Goal: Find specific page/section: Find specific page/section

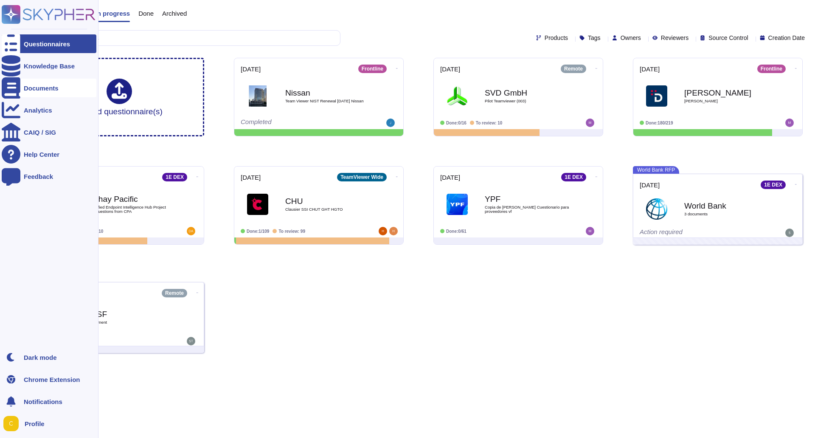
click at [38, 91] on div "Documents" at bounding box center [49, 88] width 95 height 19
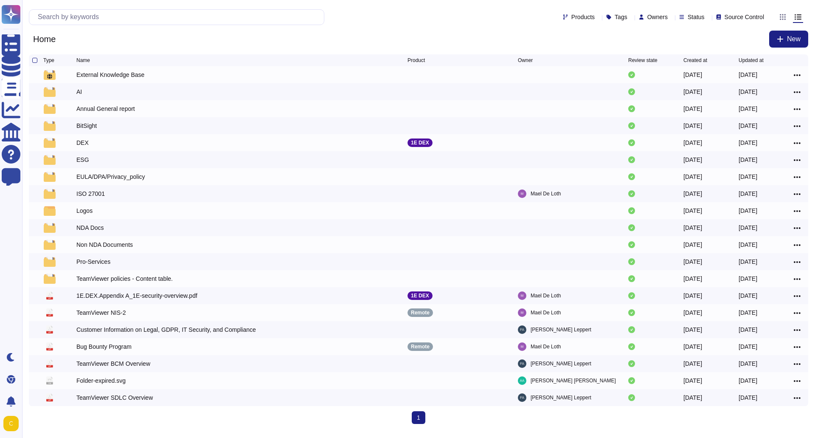
click at [573, 22] on div "Products Tags Owners Status Source Control" at bounding box center [398, 17] width 739 height 16
click at [598, 17] on icon at bounding box center [598, 17] width 0 height 0
click at [550, 78] on div at bounding box center [550, 79] width 7 height 7
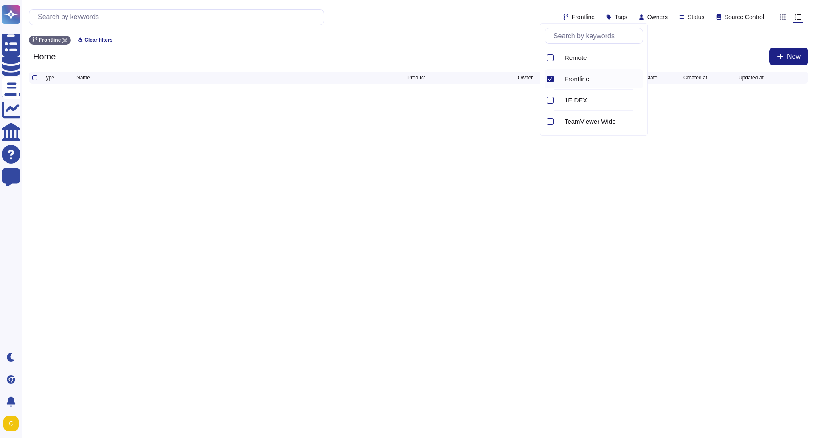
click at [550, 79] on icon at bounding box center [550, 79] width 4 height 4
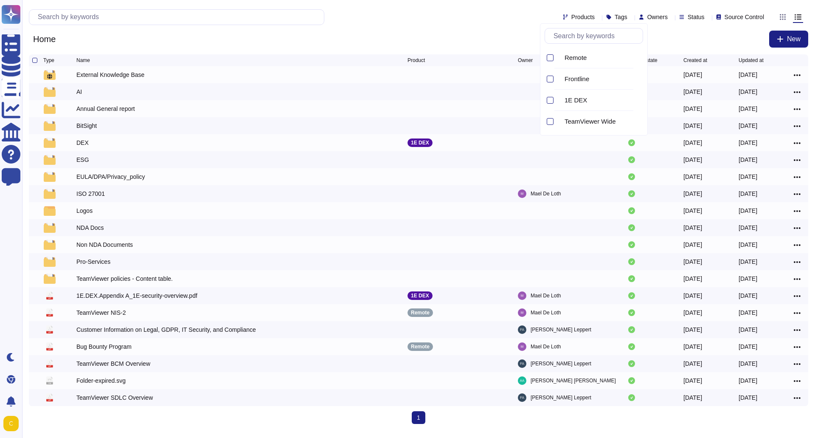
click at [169, 424] on div "1 (current)" at bounding box center [418, 417] width 779 height 13
